Goal: Information Seeking & Learning: Compare options

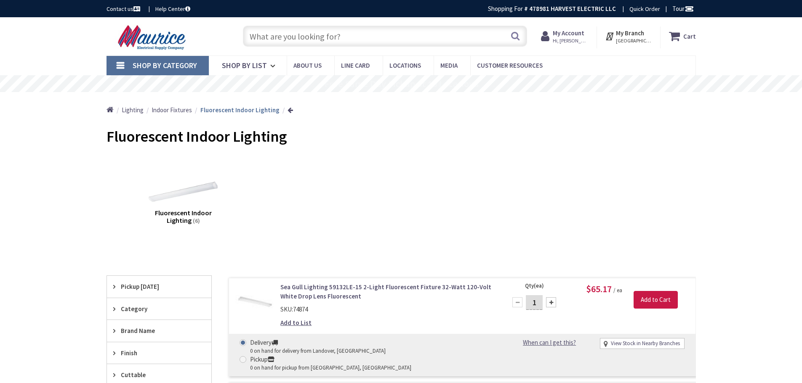
click at [295, 41] on input "text" at bounding box center [385, 36] width 284 height 21
click at [358, 40] on input "text" at bounding box center [385, 36] width 284 height 21
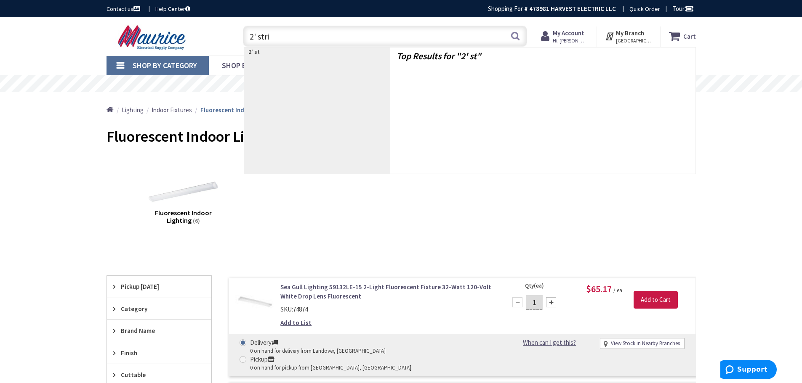
type input "2' strip"
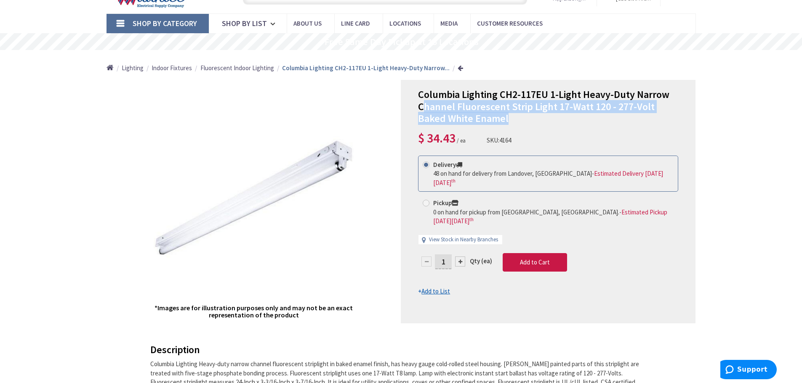
drag, startPoint x: 519, startPoint y: 117, endPoint x: 423, endPoint y: 109, distance: 96.7
click at [423, 109] on h1 "Columbia Lighting CH2-117EU 1-Light Heavy-Duty Narrow Channel Fluorescent Strip…" at bounding box center [548, 107] width 260 height 36
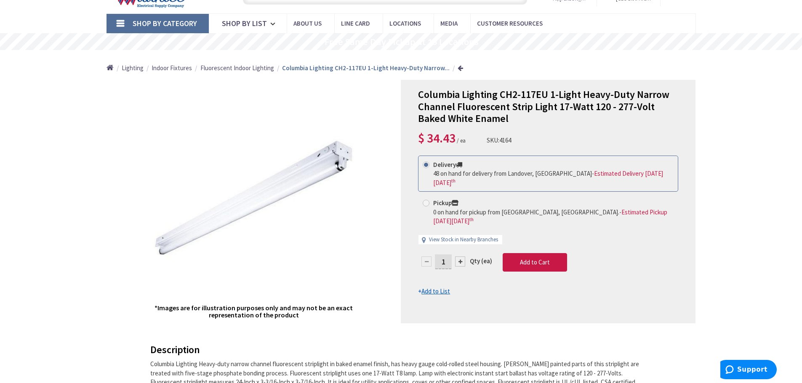
click at [418, 95] on div "Columbia Lighting CH2-117EU 1-Light Heavy-Duty Narrow Channel Fluorescent Strip…" at bounding box center [548, 202] width 295 height 244
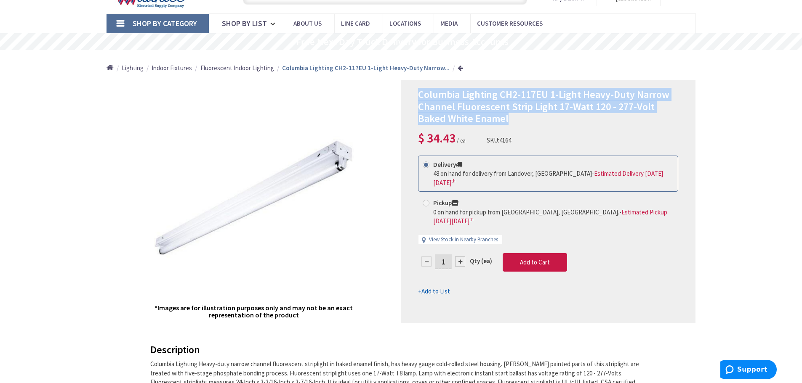
drag, startPoint x: 420, startPoint y: 94, endPoint x: 524, endPoint y: 117, distance: 106.5
click at [524, 117] on h1 "Columbia Lighting CH2-117EU 1-Light Heavy-Duty Narrow Channel Fluorescent Strip…" at bounding box center [548, 107] width 260 height 36
copy span "Columbia Lighting CH2-117EU 1-Light Heavy-Duty Narrow Channel Fluorescent Strip…"
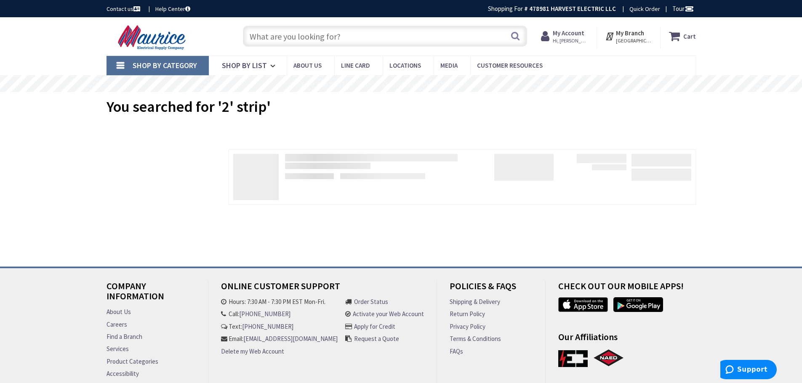
type input "[STREET_ADDRESS]"
click at [272, 40] on input "text" at bounding box center [385, 36] width 284 height 21
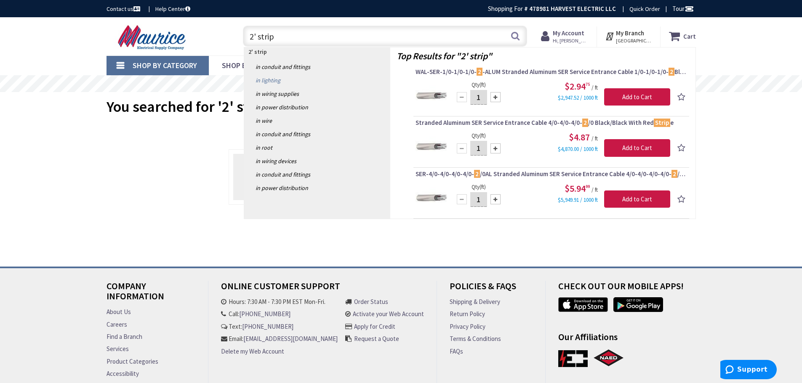
type input "2' strip"
click at [271, 80] on link "in Lighting" at bounding box center [317, 80] width 146 height 13
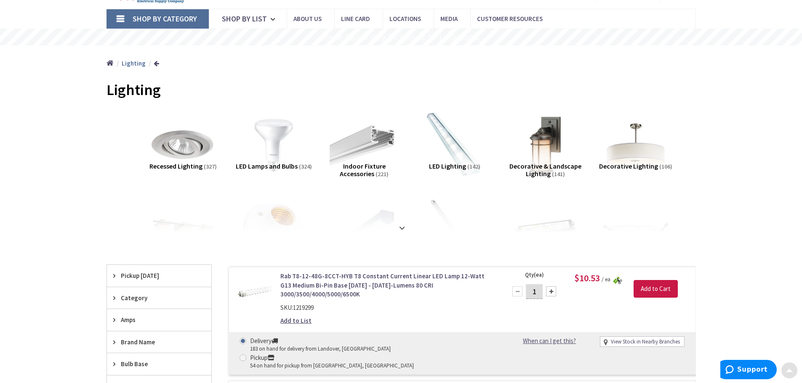
scroll to position [84, 0]
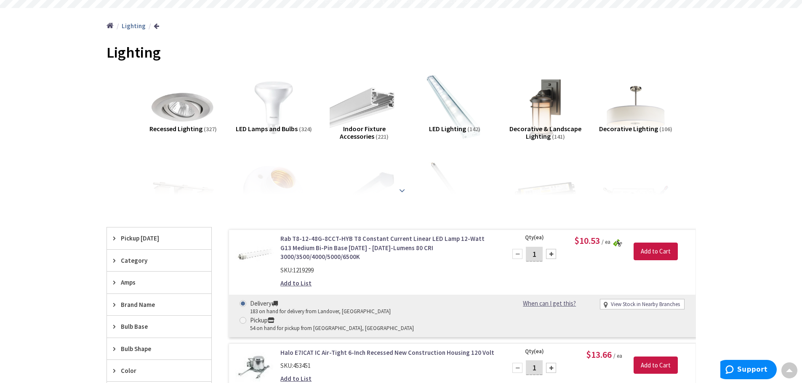
click at [394, 192] on div at bounding box center [401, 172] width 547 height 46
click at [399, 189] on strong at bounding box center [402, 190] width 10 height 9
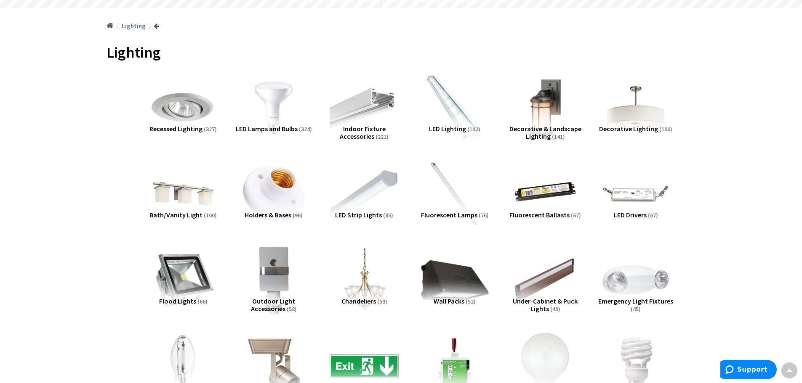
click at [355, 189] on img at bounding box center [364, 194] width 76 height 76
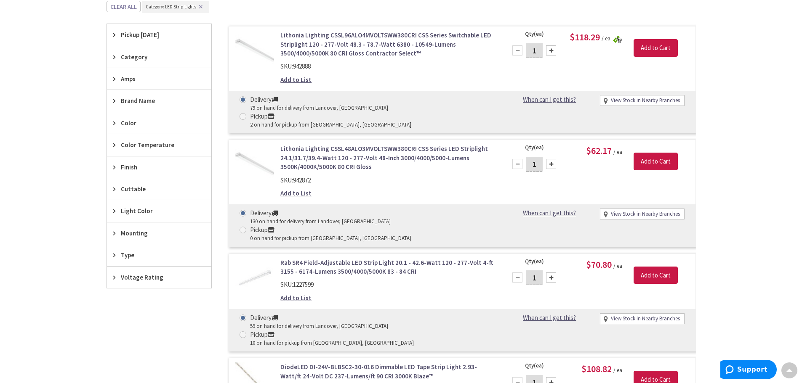
scroll to position [951, 0]
click at [313, 144] on link "Lithonia Lighting CSSL48ALO3MVOLTSWW380CRI CSS Series LED Striplight 24.1/31.7/…" at bounding box center [387, 157] width 214 height 27
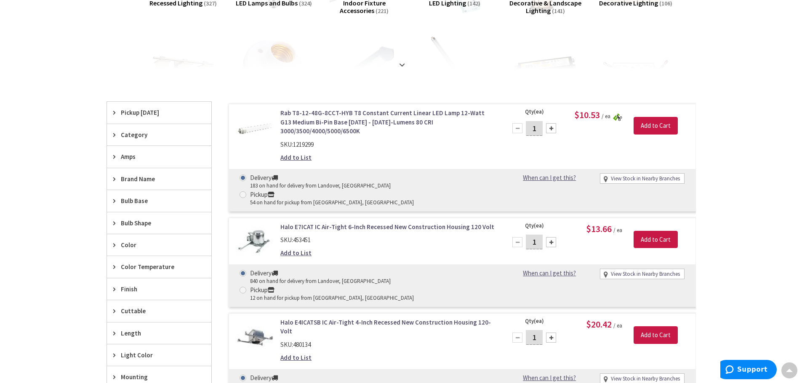
scroll to position [42, 0]
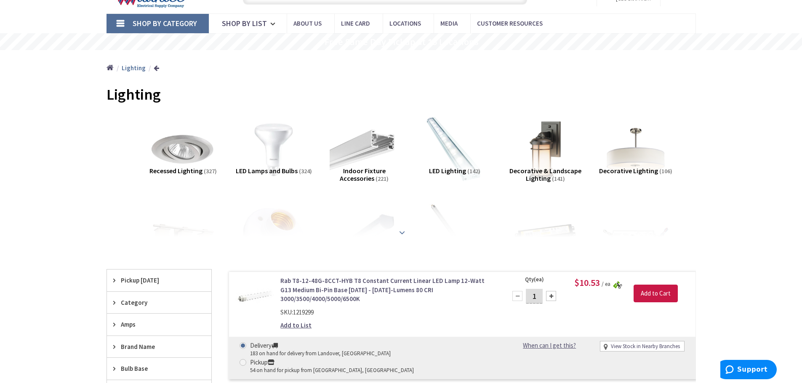
click at [380, 229] on div at bounding box center [401, 214] width 547 height 46
click at [398, 231] on strong at bounding box center [402, 232] width 10 height 9
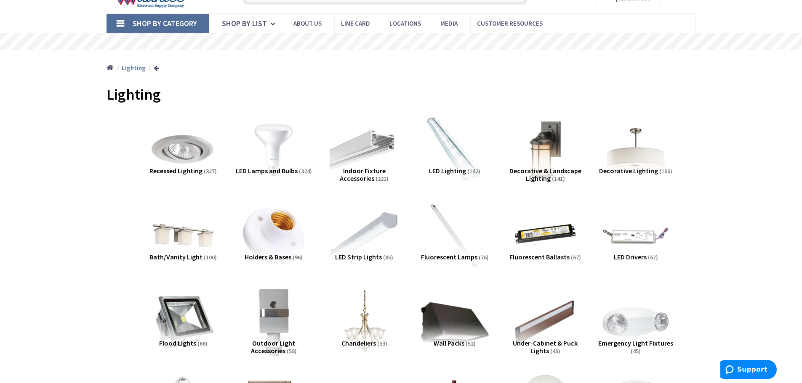
click at [376, 228] on img at bounding box center [364, 236] width 76 height 76
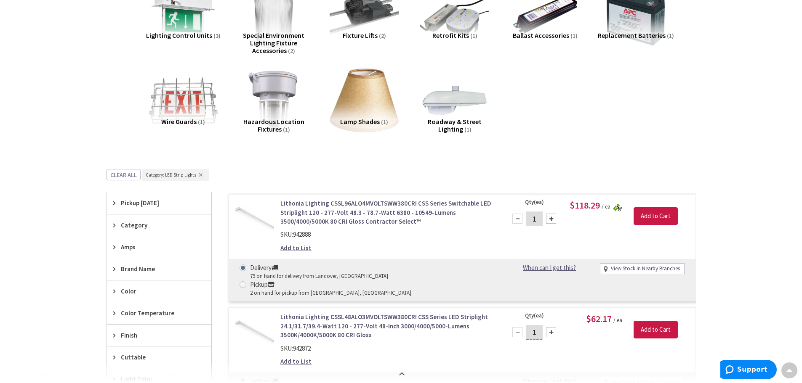
scroll to position [0, 0]
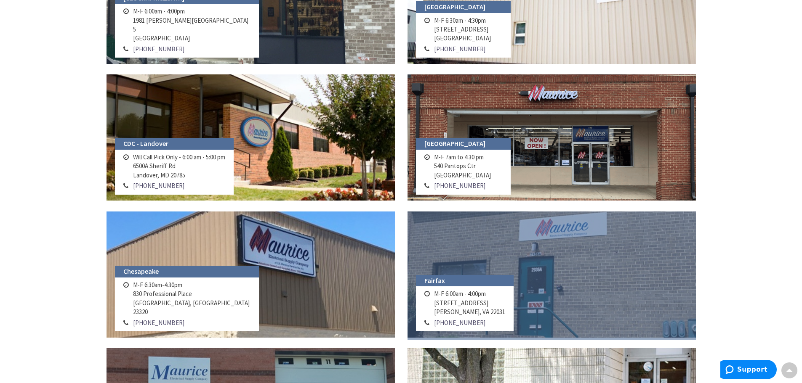
scroll to position [210, 0]
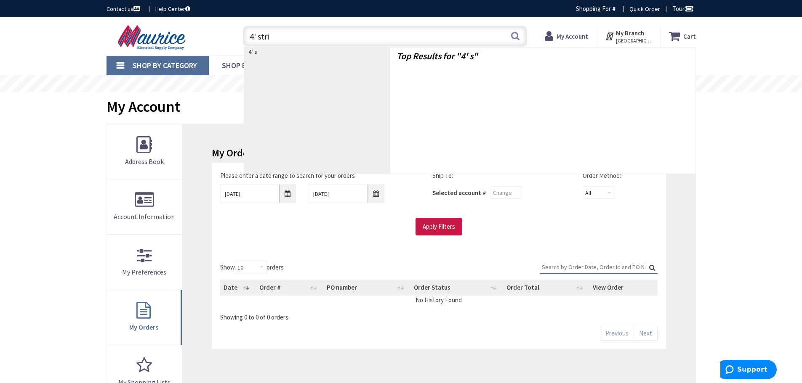
type input "4' strip"
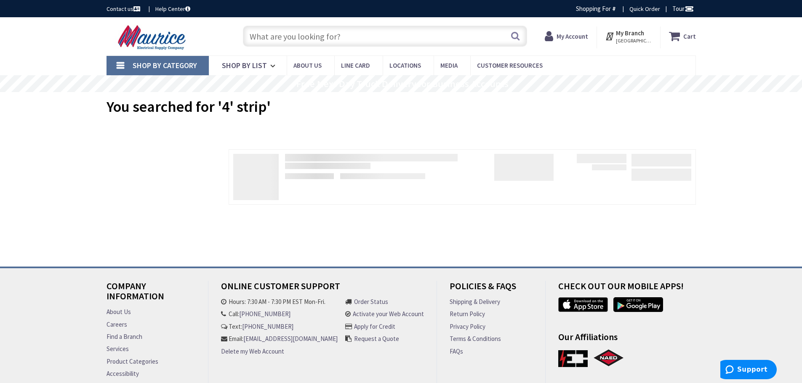
click at [20, 163] on div "Skip to Content Toggle Nav Search Cart My Cart Close" at bounding box center [401, 222] width 802 height 411
click at [351, 39] on input "text" at bounding box center [385, 36] width 284 height 21
click at [301, 35] on input "text" at bounding box center [385, 36] width 284 height 21
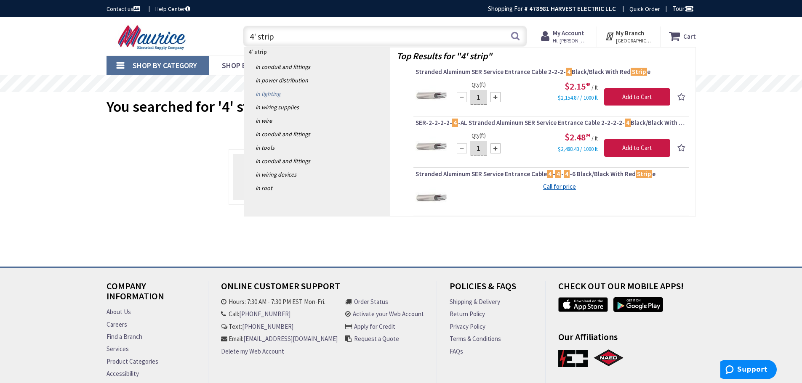
type input "4' strip"
click at [271, 96] on link "in Lighting" at bounding box center [317, 93] width 146 height 13
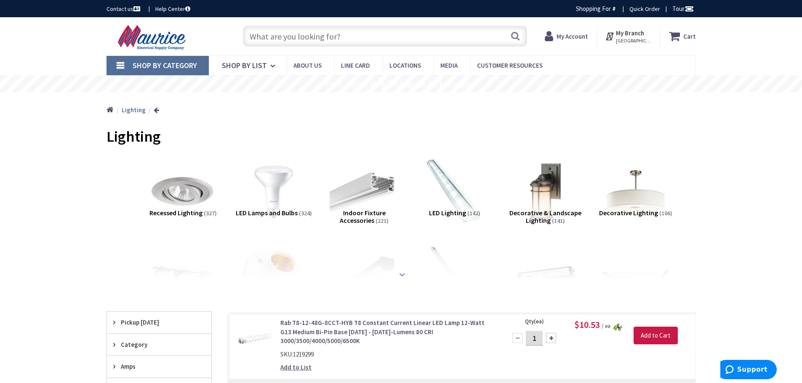
click at [436, 277] on div at bounding box center [401, 256] width 547 height 46
click at [397, 271] on strong at bounding box center [402, 271] width 10 height 9
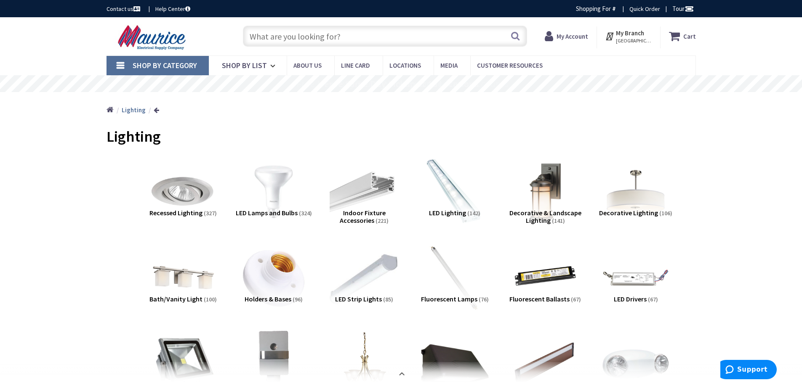
click at [380, 266] on img at bounding box center [364, 278] width 76 height 76
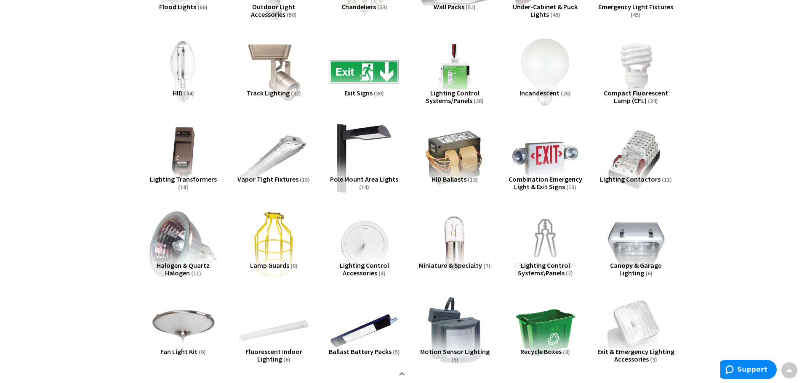
scroll to position [463, 0]
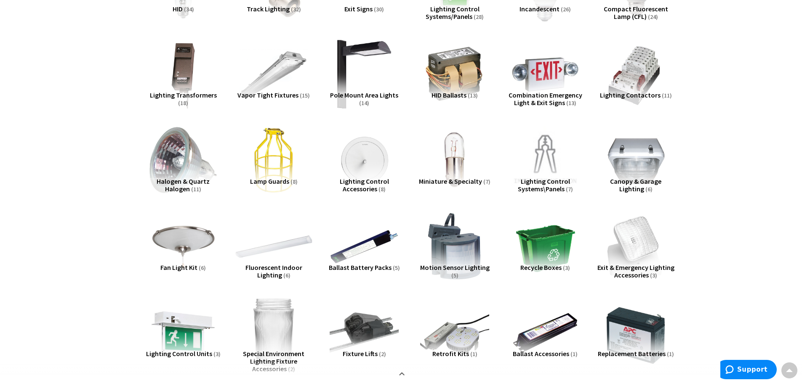
click at [283, 253] on img at bounding box center [273, 246] width 76 height 76
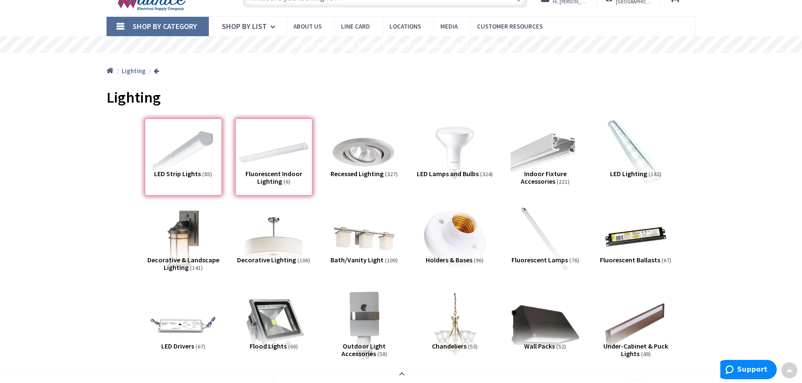
scroll to position [0, 0]
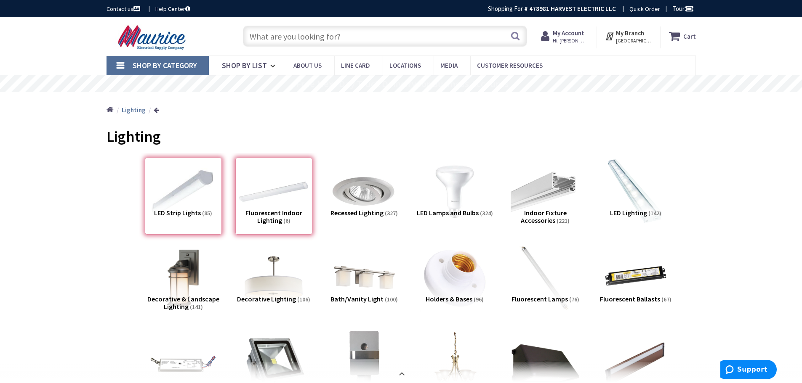
click at [200, 190] on div "LED Strip Lights (85)" at bounding box center [183, 196] width 77 height 77
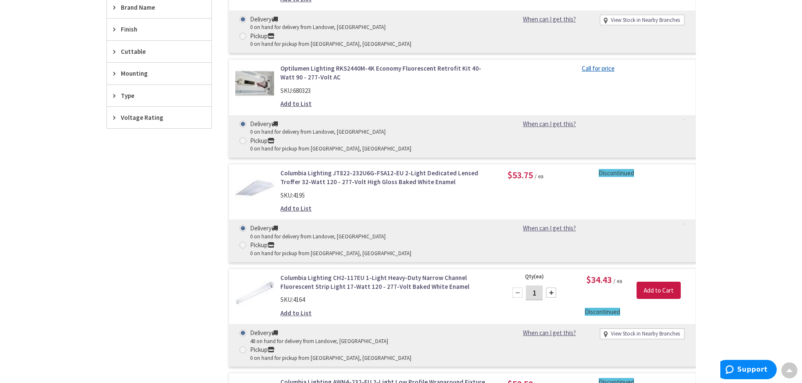
scroll to position [1035, 0]
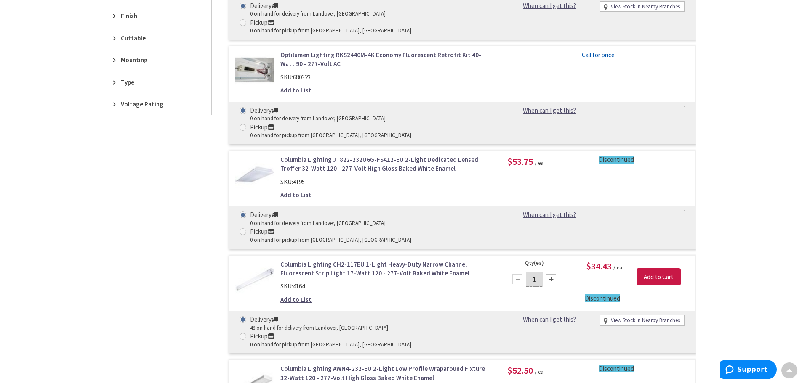
click at [378, 260] on link "Columbia Lighting CH2-117EU 1-Light Heavy-Duty Narrow Channel Fluorescent Strip…" at bounding box center [387, 269] width 214 height 18
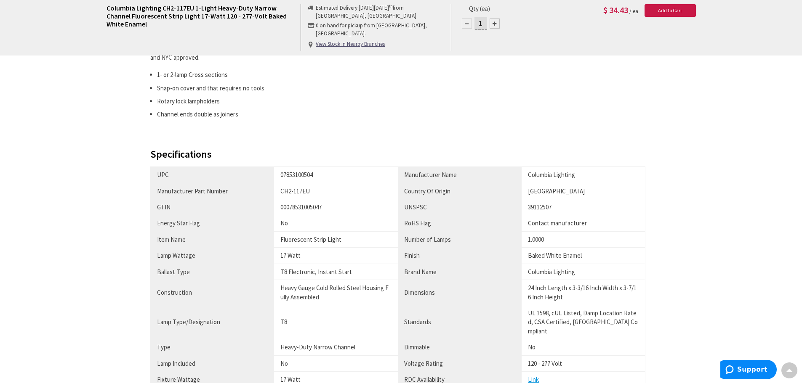
scroll to position [379, 0]
drag, startPoint x: 526, startPoint y: 279, endPoint x: 533, endPoint y: 278, distance: 7.6
click at [533, 278] on td "24 Inch Length x 3-3/16 Inch Width x 3-7/16 Inch Height" at bounding box center [583, 290] width 124 height 25
click at [534, 281] on div "24 Inch Length x 3-3/16 Inch Width x 3-7/16 Inch Height" at bounding box center [583, 290] width 111 height 18
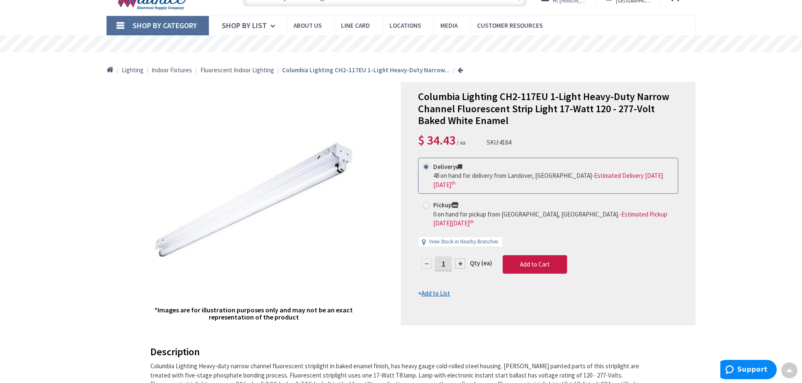
scroll to position [0, 0]
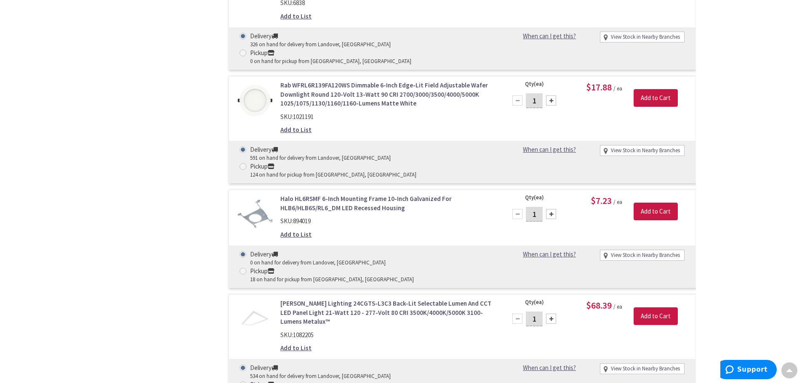
scroll to position [55, 0]
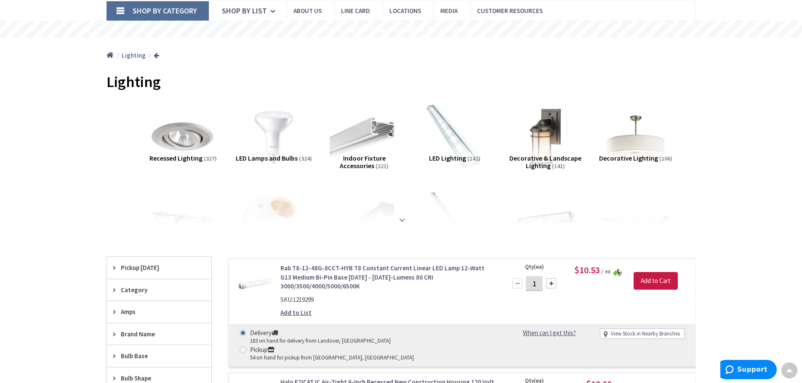
click at [401, 220] on strong at bounding box center [402, 219] width 10 height 9
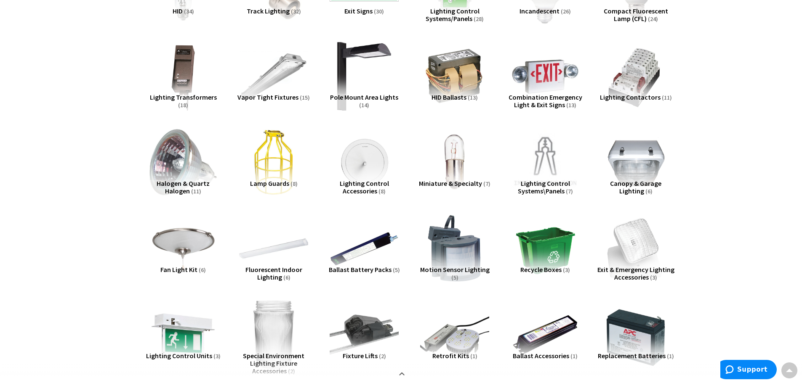
scroll to position [476, 0]
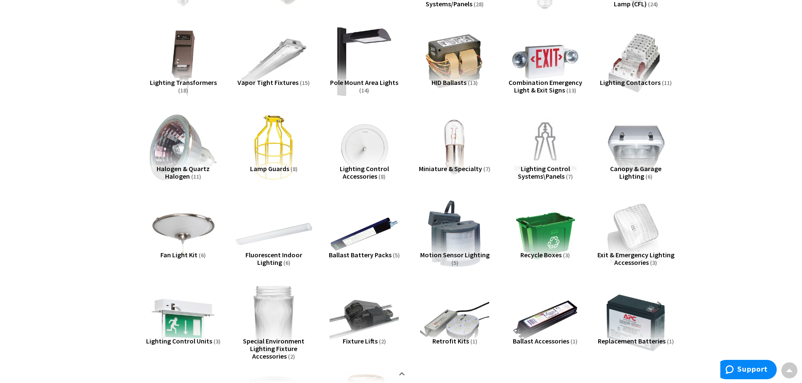
click at [274, 234] on img at bounding box center [273, 234] width 76 height 76
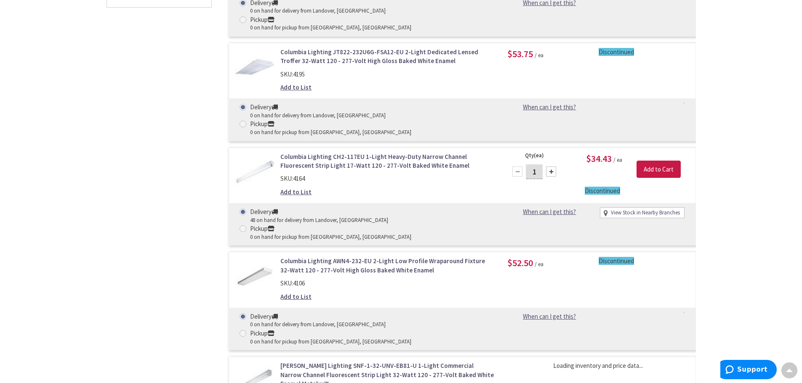
scroll to position [1161, 0]
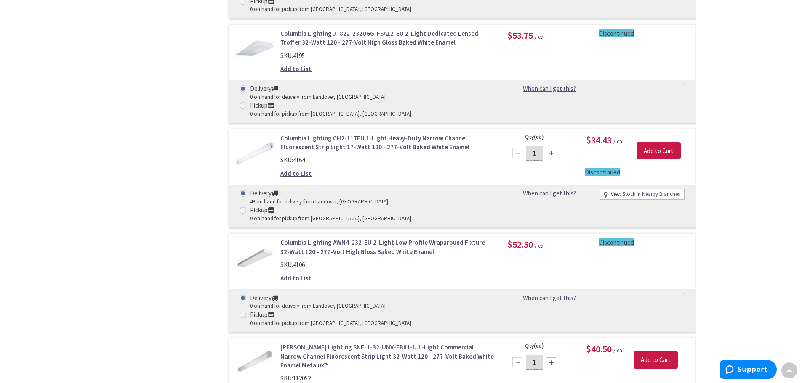
click at [312, 343] on link "Cooper Lighting SNF-1-32-UNV-EB81-U 1-Light Commercial Narrow Channel Fluoresce…" at bounding box center [387, 356] width 214 height 27
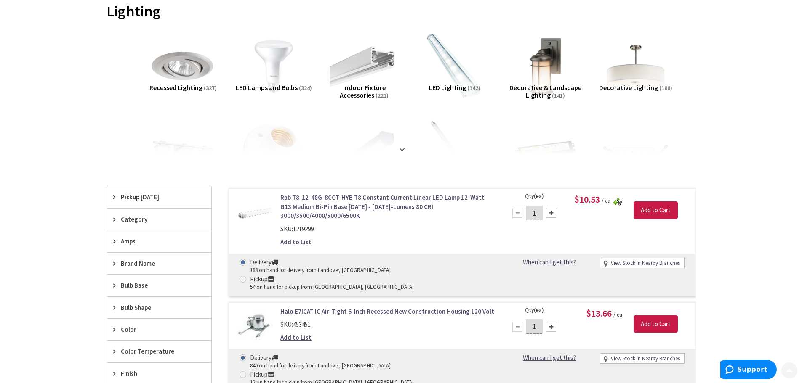
scroll to position [126, 0]
click at [407, 151] on div at bounding box center [401, 130] width 547 height 46
click at [402, 148] on strong at bounding box center [402, 145] width 10 height 9
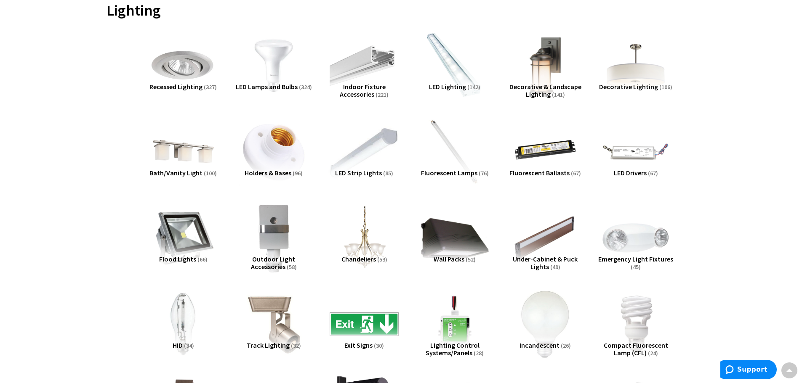
click at [360, 160] on img at bounding box center [364, 152] width 76 height 76
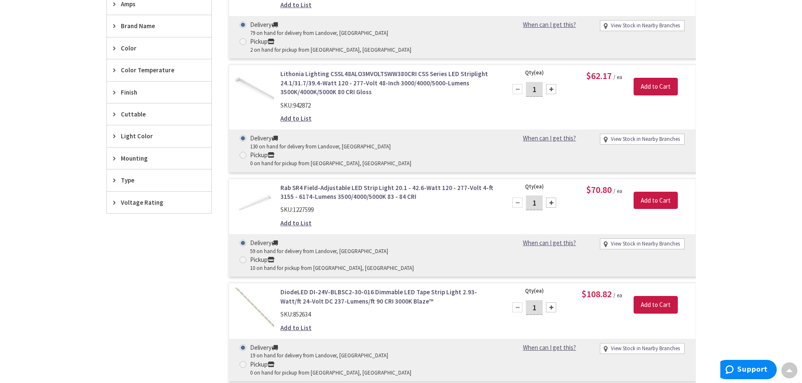
scroll to position [1035, 0]
